Goal: Task Accomplishment & Management: Use online tool/utility

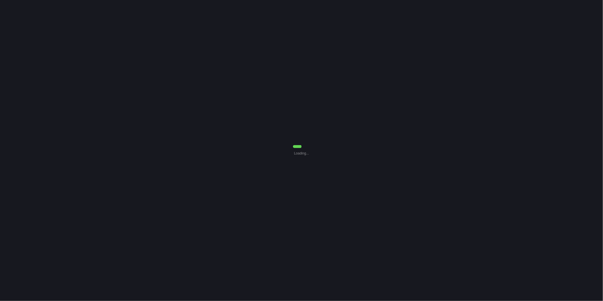
select select "0"
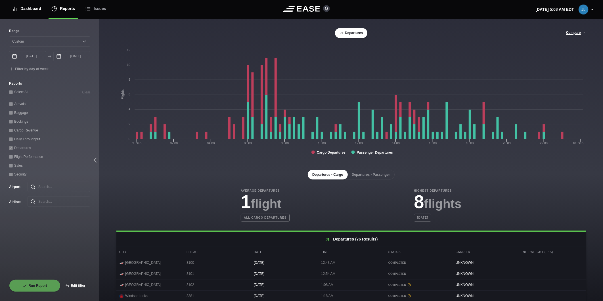
click at [35, 9] on div "Dashboard" at bounding box center [26, 8] width 29 height 19
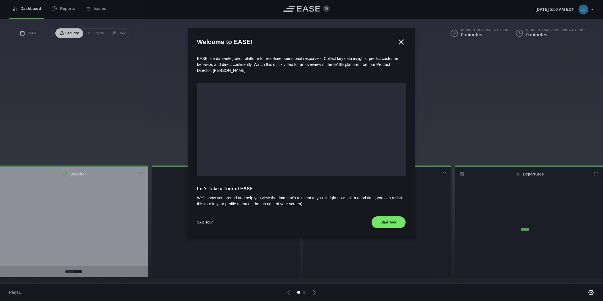
click at [69, 7] on div at bounding box center [301, 150] width 603 height 301
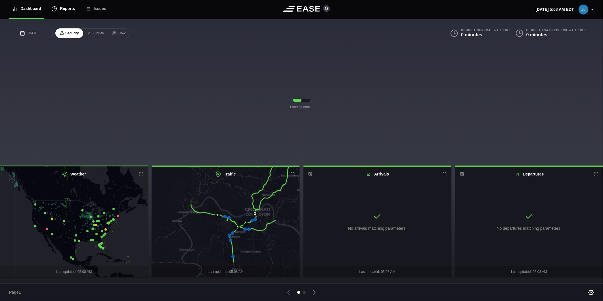
click at [57, 11] on div "Reports" at bounding box center [63, 8] width 24 height 19
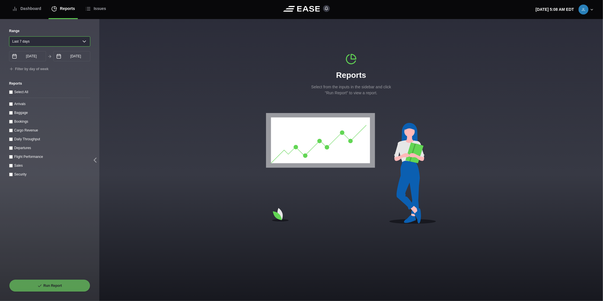
click at [35, 39] on select "[DATE] Last 7 days Last 14 days Last 30 days Last 6 weeks" at bounding box center [49, 41] width 81 height 10
select select "30"
click at [9, 36] on select "[DATE] Last 7 days Last 14 days Last 30 days Last 6 weeks" at bounding box center [49, 41] width 81 height 10
type input "[DATE]"
drag, startPoint x: 11, startPoint y: 141, endPoint x: 19, endPoint y: 167, distance: 27.6
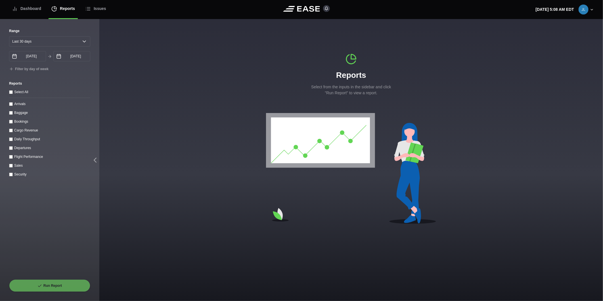
click at [11, 141] on throughput "Daily Throughput" at bounding box center [11, 139] width 4 height 4
checkbox throughput "true"
click at [49, 286] on button "Run Report" at bounding box center [49, 285] width 81 height 12
select select "30"
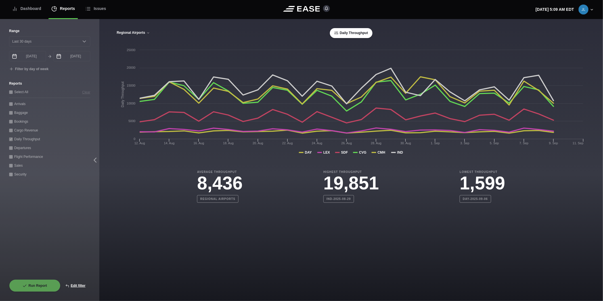
click at [139, 34] on button "Regional Airports" at bounding box center [133, 33] width 34 height 4
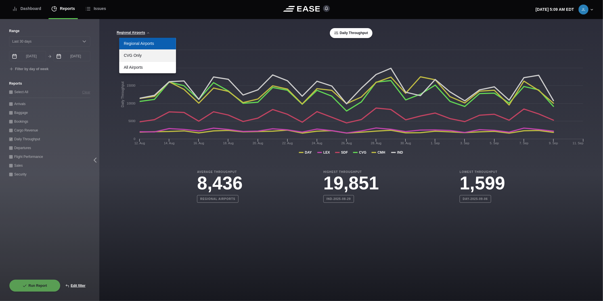
click at [144, 55] on link "CVG Only" at bounding box center [147, 56] width 57 height 12
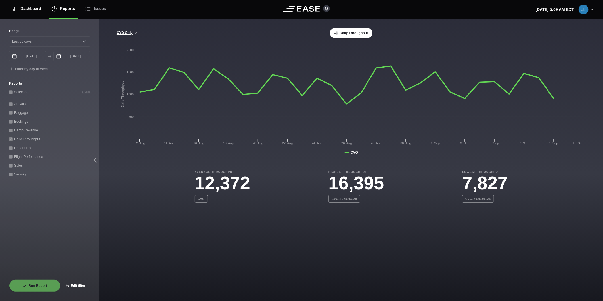
click at [24, 8] on div "Dashboard" at bounding box center [26, 8] width 29 height 19
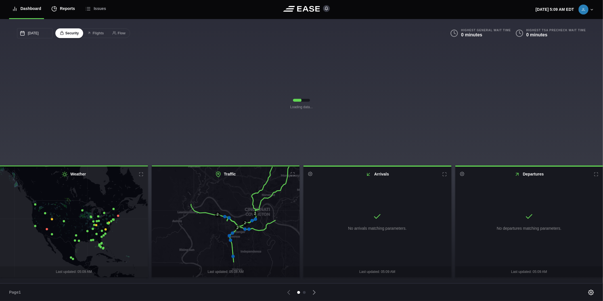
click at [70, 12] on div "Reports" at bounding box center [63, 8] width 24 height 19
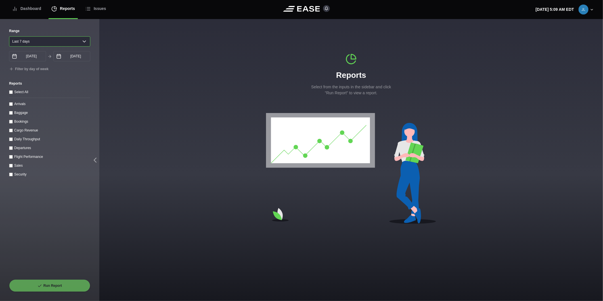
click at [54, 41] on select "[DATE] Last 7 days Last 14 days Last 30 days Last 6 weeks" at bounding box center [49, 41] width 81 height 10
select select "1"
click at [9, 36] on select "[DATE] Last 7 days Last 14 days Last 30 days Last 6 weeks" at bounding box center [49, 41] width 81 height 10
type input "[DATE]"
click at [65, 57] on input "[DATE]" at bounding box center [71, 56] width 37 height 10
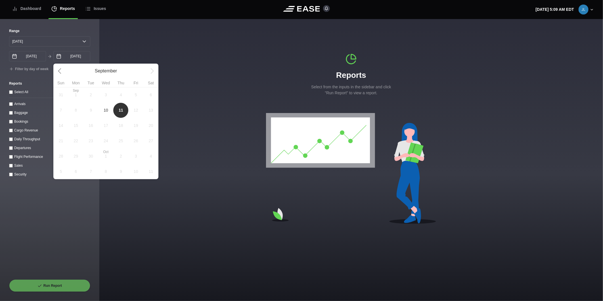
drag, startPoint x: 106, startPoint y: 112, endPoint x: 90, endPoint y: 112, distance: 16.5
click at [106, 112] on span "10" at bounding box center [106, 110] width 5 height 6
type input "[DATE]"
select select "0"
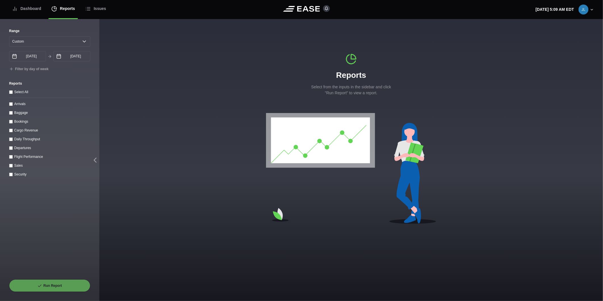
click at [17, 106] on label "Arrivals" at bounding box center [19, 104] width 11 height 4
click at [13, 106] on input "Arrivals" at bounding box center [11, 104] width 4 height 4
checkbox input "true"
click at [44, 285] on button "Run Report" at bounding box center [49, 285] width 81 height 12
select select "0"
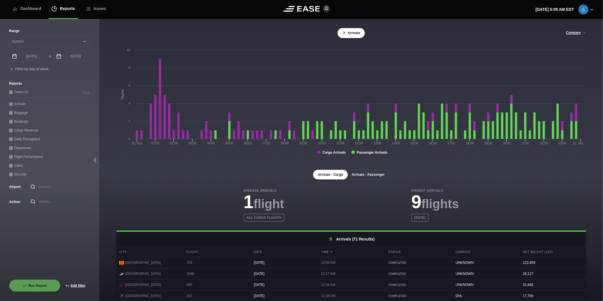
click at [359, 174] on button "Arrivals - Passenger" at bounding box center [368, 175] width 42 height 10
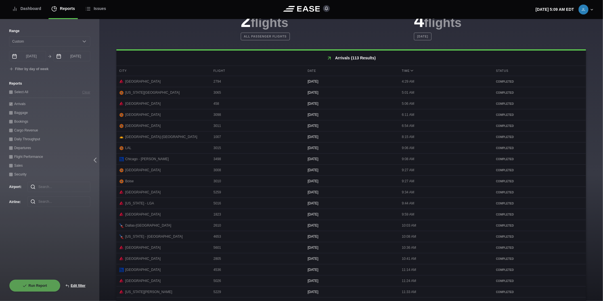
scroll to position [199, 0]
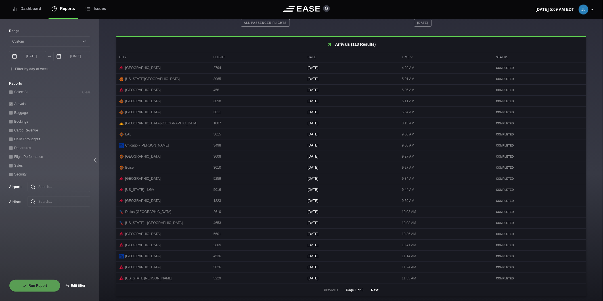
click at [372, 291] on button "Next" at bounding box center [374, 290] width 17 height 12
click at [372, 289] on button "Next" at bounding box center [374, 290] width 17 height 12
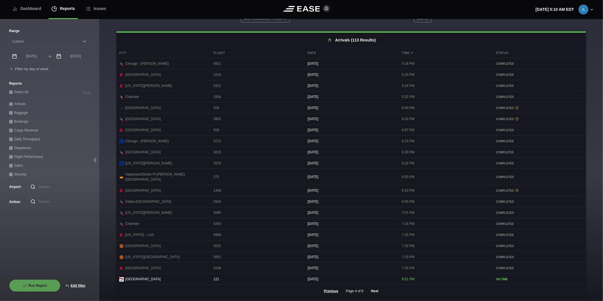
click at [375, 290] on button "Next" at bounding box center [374, 291] width 17 height 12
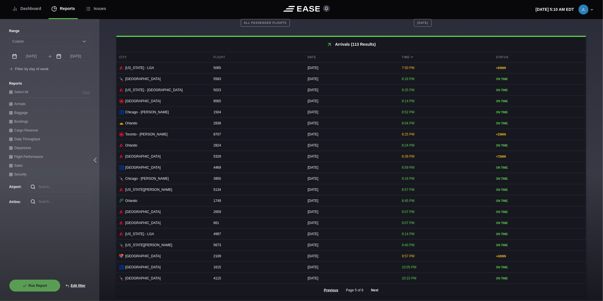
click at [370, 289] on button "Next" at bounding box center [374, 290] width 17 height 12
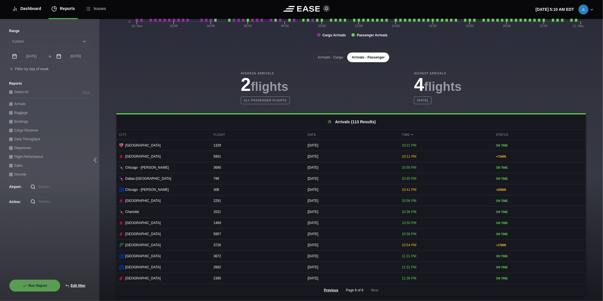
click at [32, 9] on div "Dashboard" at bounding box center [26, 8] width 29 height 19
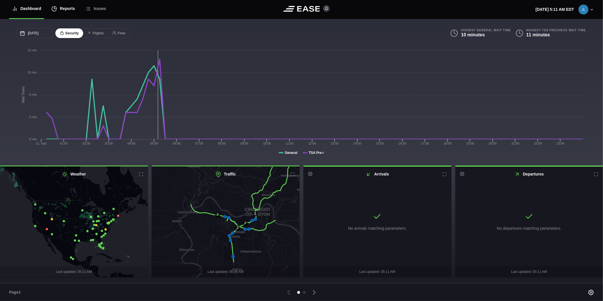
click at [57, 7] on div "Reports" at bounding box center [63, 8] width 24 height 19
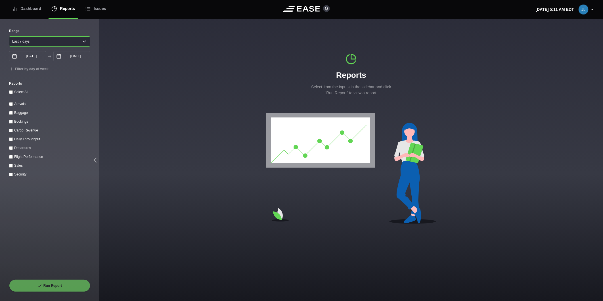
click at [36, 41] on select "[DATE] Last 7 days Last 14 days Last 30 days Last 6 weeks" at bounding box center [49, 41] width 81 height 10
select select "1"
click at [9, 36] on select "[DATE] Last 7 days Last 14 days Last 30 days Last 6 weeks" at bounding box center [49, 41] width 81 height 10
type input "[DATE]"
click at [65, 57] on input "[DATE]" at bounding box center [71, 56] width 37 height 10
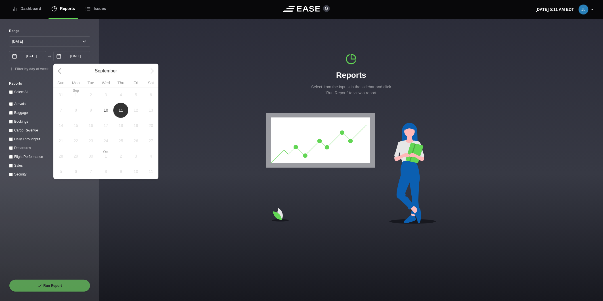
drag, startPoint x: 105, startPoint y: 109, endPoint x: 70, endPoint y: 107, distance: 34.7
click at [103, 110] on span "10" at bounding box center [106, 110] width 15 height 15
type input "[DATE]"
select select "0"
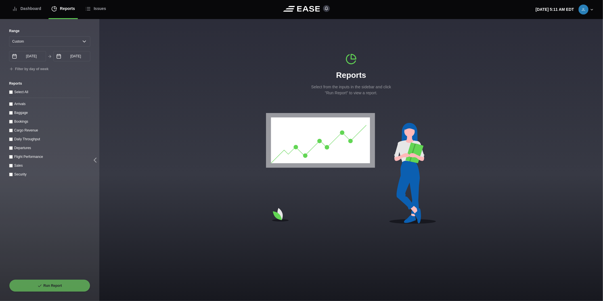
click at [15, 148] on label "Departures" at bounding box center [22, 148] width 17 height 4
click at [13, 148] on input "Departures" at bounding box center [11, 148] width 4 height 4
checkbox input "true"
click at [49, 284] on button "Run Report" at bounding box center [49, 285] width 81 height 12
select select "0"
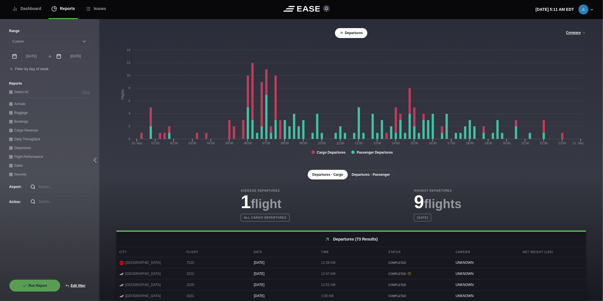
drag, startPoint x: 378, startPoint y: 178, endPoint x: 375, endPoint y: 175, distance: 3.8
click at [376, 176] on button "Departures - Passenger" at bounding box center [370, 175] width 47 height 10
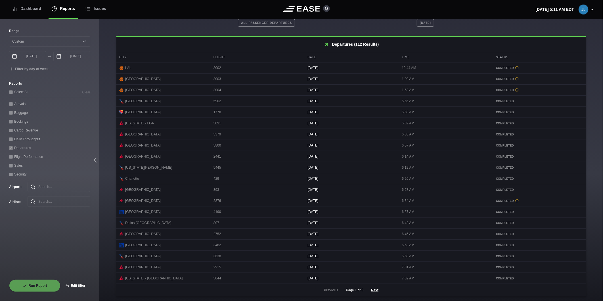
scroll to position [199, 0]
click at [373, 290] on button "Next" at bounding box center [374, 290] width 17 height 12
click at [373, 291] on button "Next" at bounding box center [374, 290] width 17 height 12
click at [370, 292] on button "Next" at bounding box center [374, 290] width 17 height 12
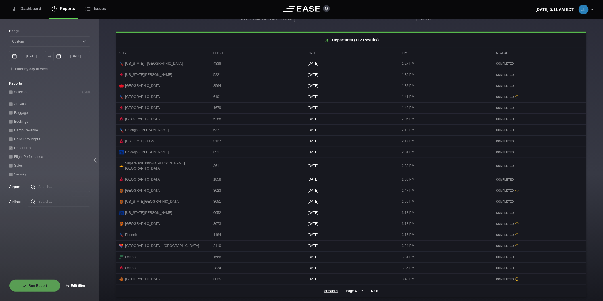
click at [371, 292] on button "Next" at bounding box center [374, 291] width 17 height 12
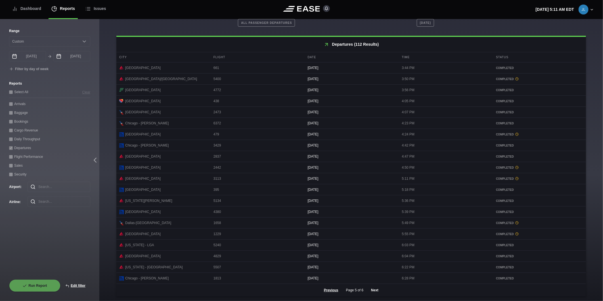
click at [375, 291] on button "Next" at bounding box center [374, 290] width 17 height 12
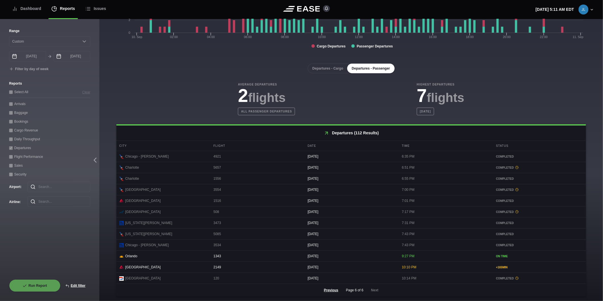
scroll to position [109, 0]
